Goal: Book appointment/travel/reservation

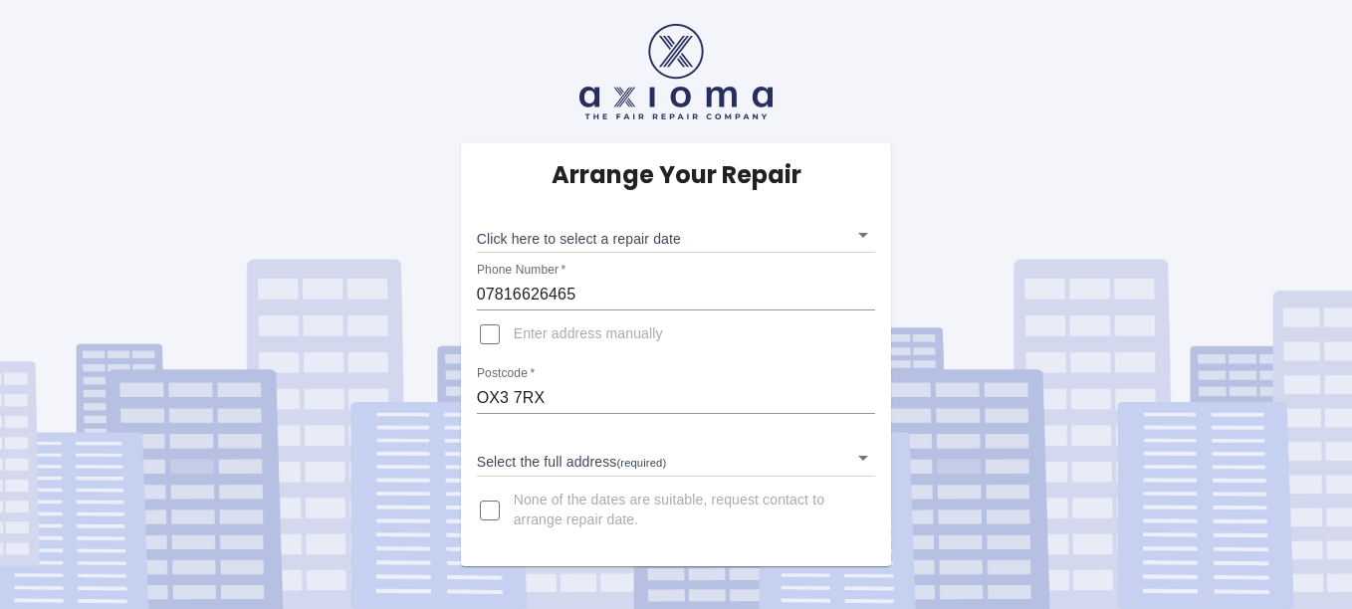
click at [862, 458] on body "Arrange Your Repair Click here to select a repair date ​ Phone Number   * 07816…" at bounding box center [676, 304] width 1352 height 609
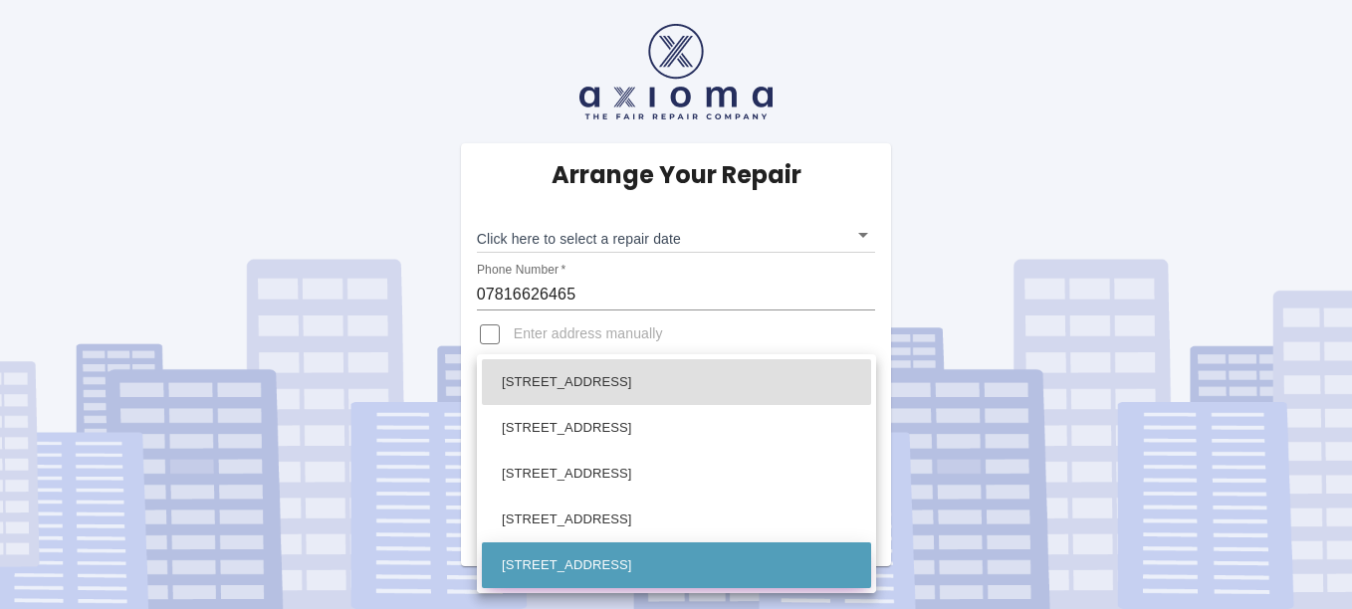
click at [802, 561] on li "16 Woodlands Road Headington, Oxford Oxfordshire" at bounding box center [676, 566] width 389 height 46
type input "16 Woodlands Road Headington, Oxford Oxfordshire"
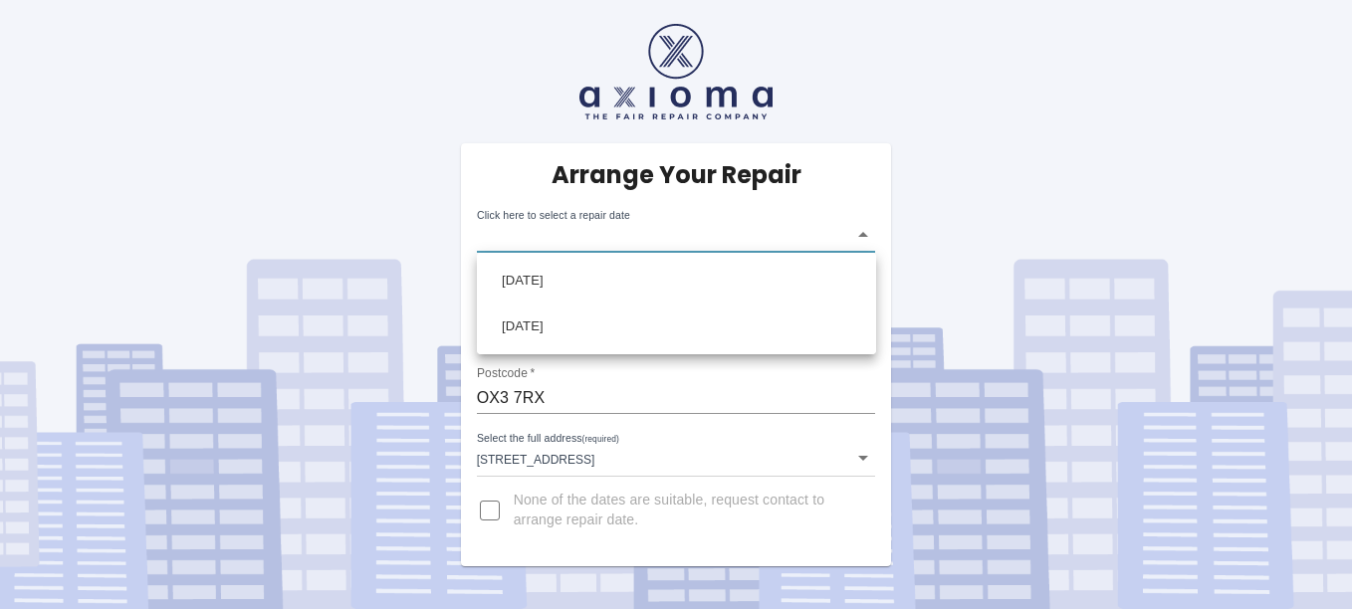
click at [863, 232] on body "Arrange Your Repair Click here to select a repair date ​ Phone Number   * 07816…" at bounding box center [676, 304] width 1352 height 609
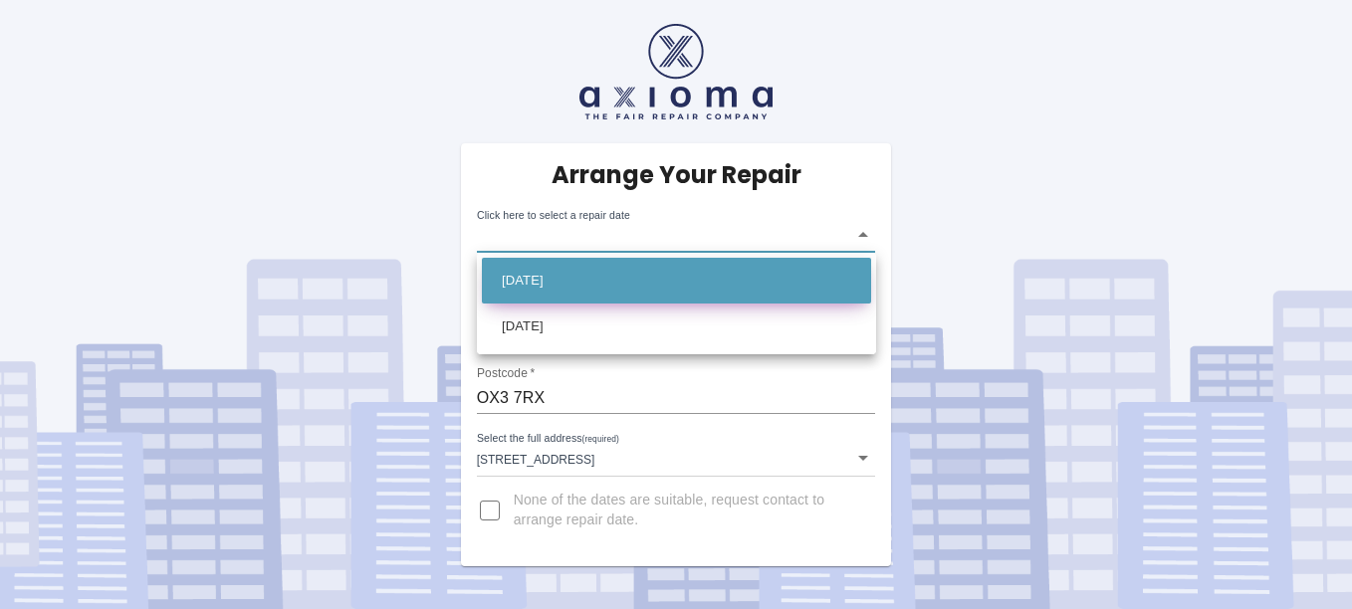
click at [693, 290] on li "Thu Oct 09 2025" at bounding box center [676, 281] width 389 height 46
type input "2025-10-09T00:00:00.000Z"
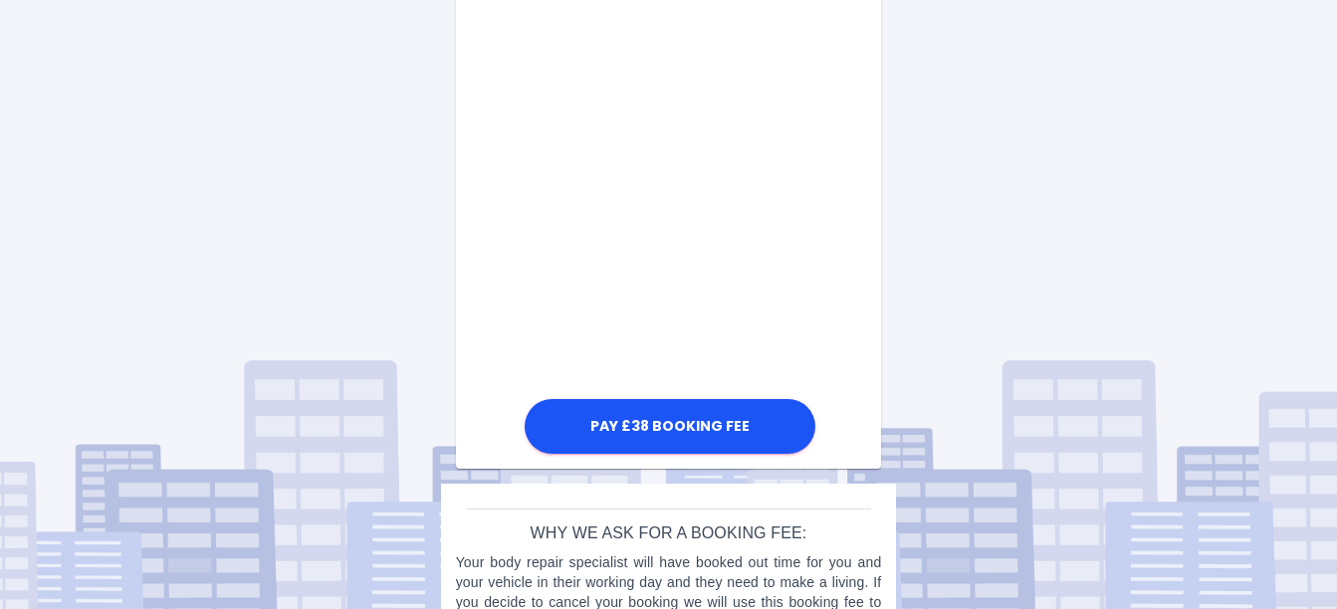
scroll to position [1109, 0]
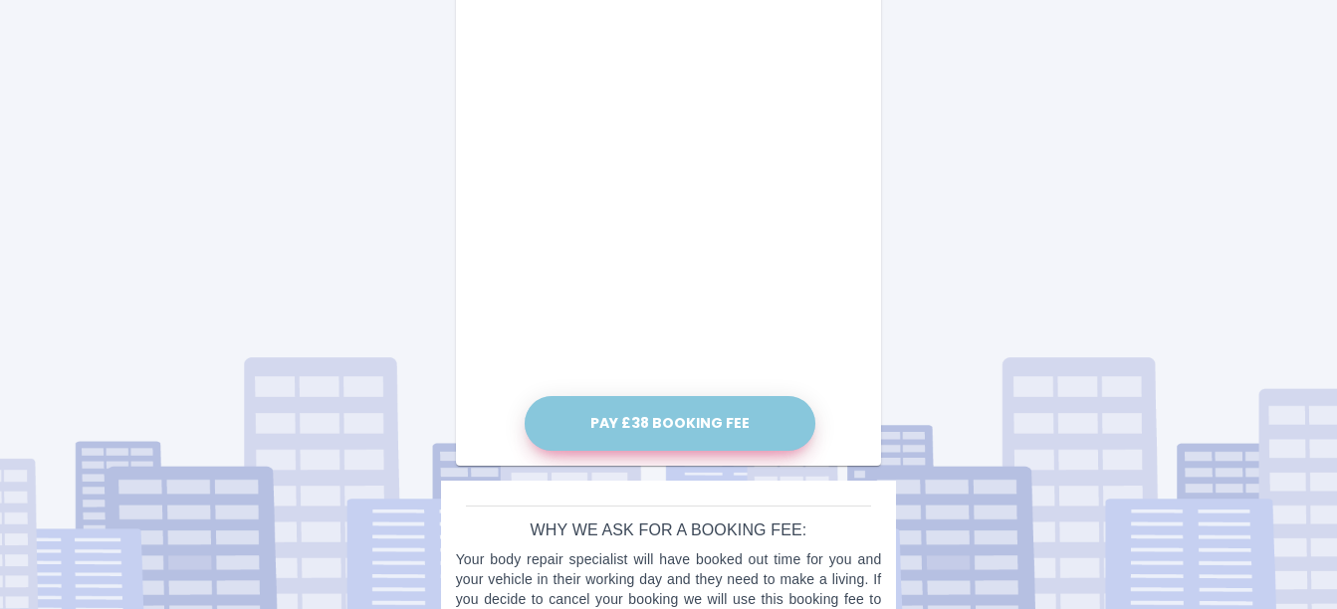
click at [721, 425] on button "Pay £38 Booking Fee" at bounding box center [670, 423] width 291 height 55
